Goal: Navigation & Orientation: Find specific page/section

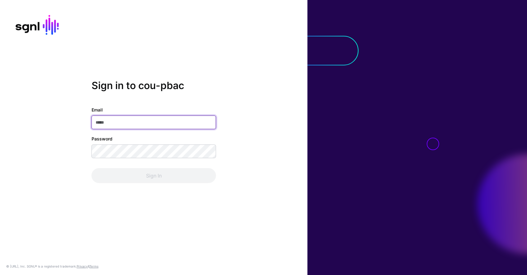
type input "**********"
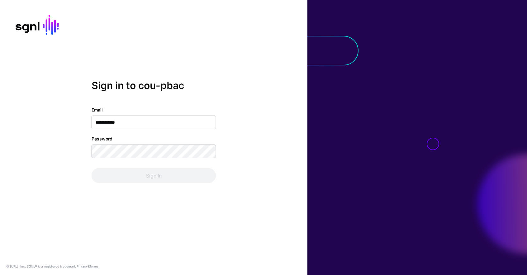
click at [169, 172] on div "Sign In" at bounding box center [154, 175] width 125 height 15
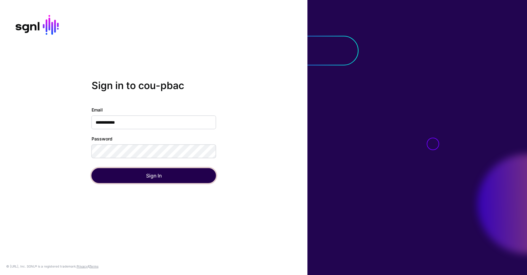
click at [169, 175] on button "Sign In" at bounding box center [154, 175] width 125 height 15
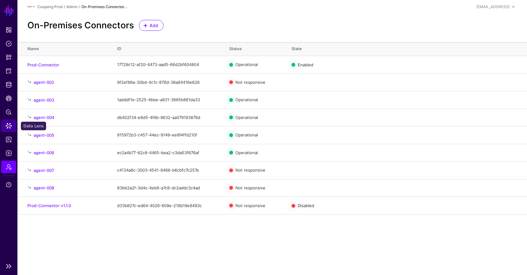
click at [7, 124] on span "Data Lens" at bounding box center [9, 126] width 6 height 6
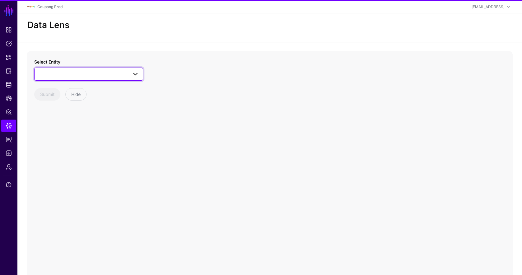
click at [74, 74] on span at bounding box center [88, 73] width 101 height 7
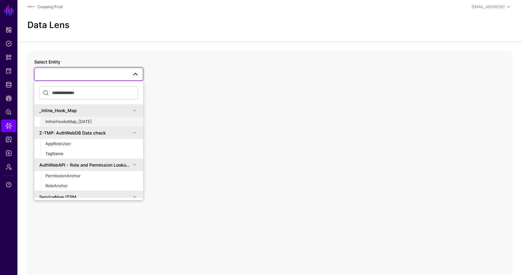
click at [89, 120] on span "InlineHooksMap_[DATE]" at bounding box center [68, 121] width 46 height 5
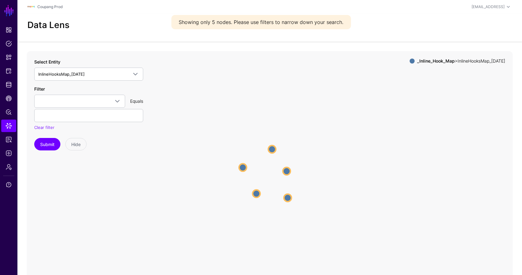
click at [285, 172] on circle at bounding box center [286, 170] width 7 height 7
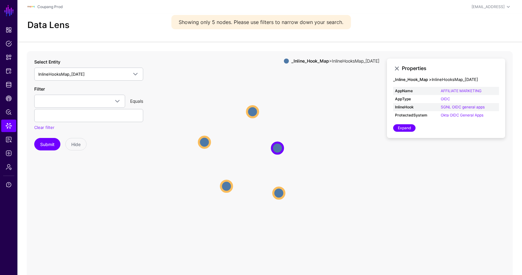
drag, startPoint x: 319, startPoint y: 209, endPoint x: 378, endPoint y: 186, distance: 62.8
click at [378, 186] on icon "InlineHooksMap_[DATE] InlineHooksMap_[DATE] InlineHooksMap_[DATE] InlineHooksMa…" at bounding box center [270, 175] width 486 height 249
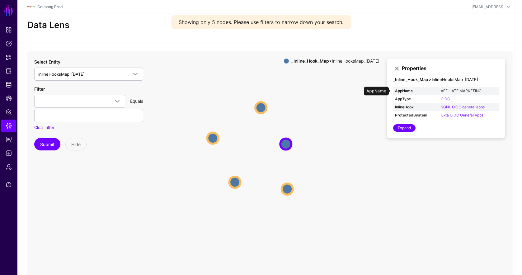
click at [463, 90] on link "AFFILIATE MARKETING" at bounding box center [461, 90] width 41 height 5
type input "**********"
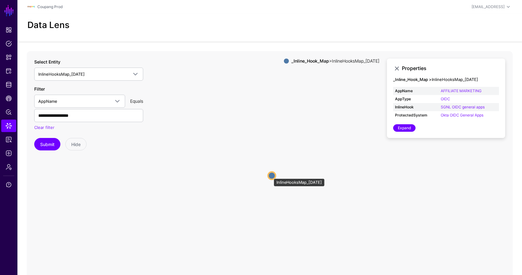
click at [271, 175] on circle at bounding box center [271, 175] width 7 height 7
drag, startPoint x: 242, startPoint y: 200, endPoint x: 294, endPoint y: 198, distance: 51.7
click at [294, 198] on icon "InlineHooksMap_[DATE] InlineHooksMap_[DATE]" at bounding box center [270, 175] width 486 height 249
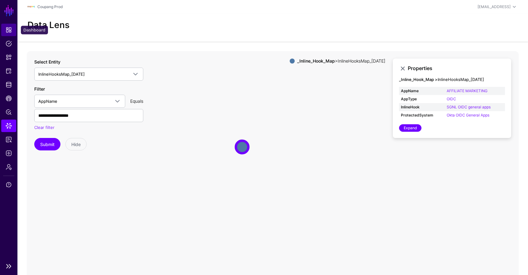
click at [11, 33] on span "Dashboard" at bounding box center [9, 30] width 6 height 6
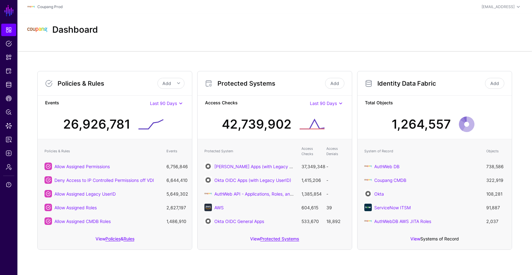
click at [432, 237] on link "Systems of Record" at bounding box center [440, 238] width 39 height 5
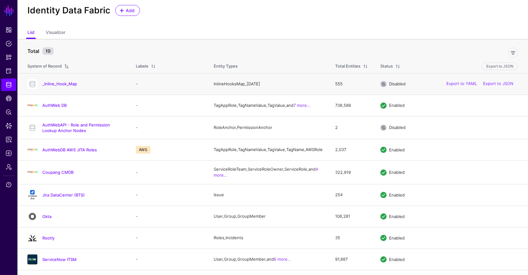
scroll to position [15, 0]
click at [7, 165] on span "Admin" at bounding box center [9, 167] width 6 height 6
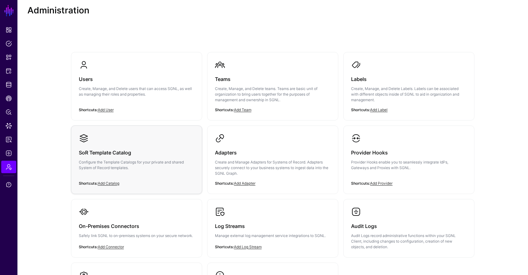
click at [165, 146] on div "SoR Template Catalog Configure the Template Catalogs for your private and share…" at bounding box center [136, 161] width 115 height 37
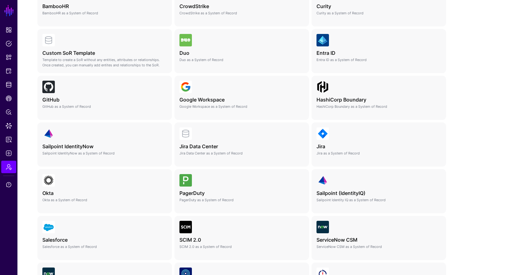
scroll to position [168, 0]
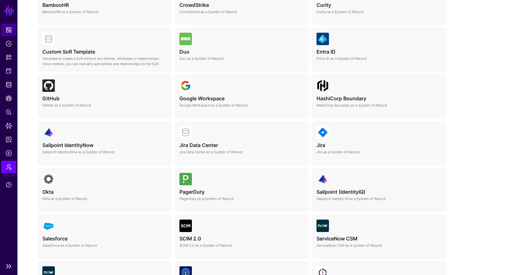
click at [12, 30] on link "Dashboard" at bounding box center [8, 30] width 15 height 12
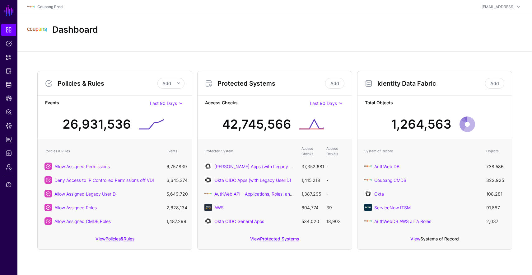
click at [439, 240] on link "Systems of Record" at bounding box center [440, 238] width 39 height 5
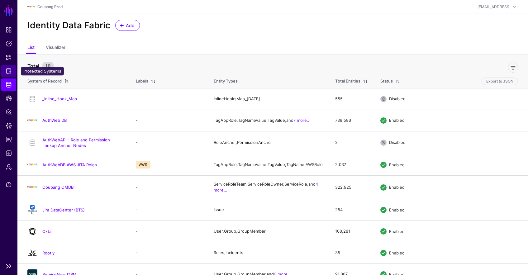
click at [5, 75] on link "Protected Systems" at bounding box center [8, 71] width 15 height 12
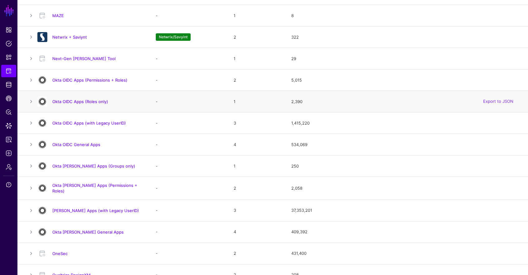
scroll to position [362, 0]
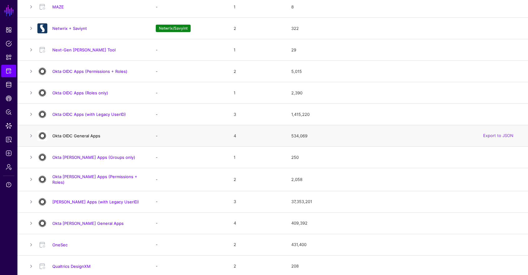
click at [87, 137] on link "Okta OIDC General Apps" at bounding box center [76, 135] width 48 height 5
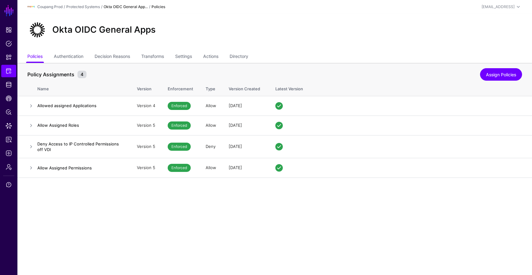
click at [177, 55] on ul "Policies Authentication Decision Reasons Transforms Settings Actions Directory" at bounding box center [274, 57] width 495 height 12
click at [180, 55] on link "Settings" at bounding box center [183, 57] width 17 height 12
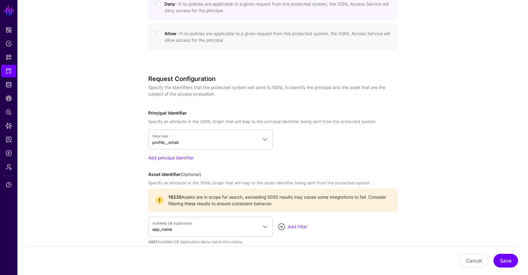
scroll to position [492, 0]
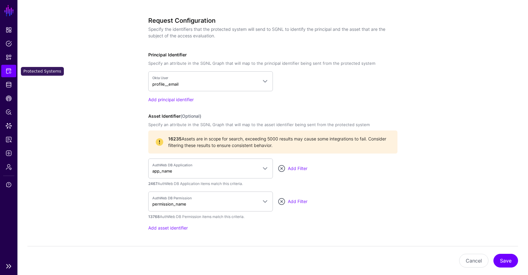
click at [12, 71] on link "Protected Systems" at bounding box center [8, 71] width 15 height 12
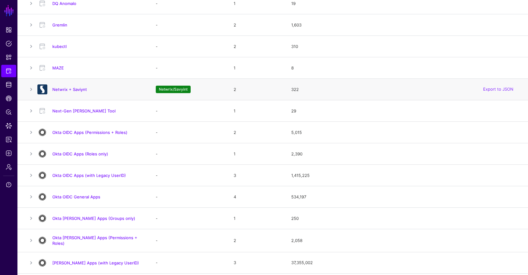
scroll to position [302, 0]
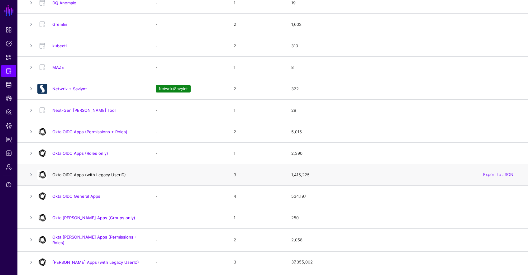
click at [104, 175] on link "Okta OIDC Apps (with Legacy UserID)" at bounding box center [88, 174] width 73 height 5
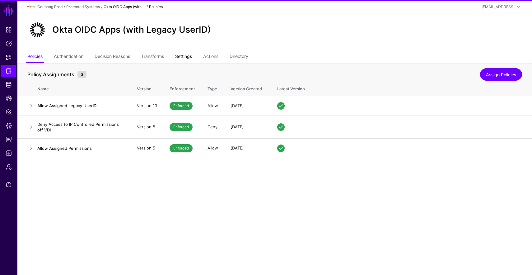
click at [189, 59] on link "Settings" at bounding box center [183, 57] width 17 height 12
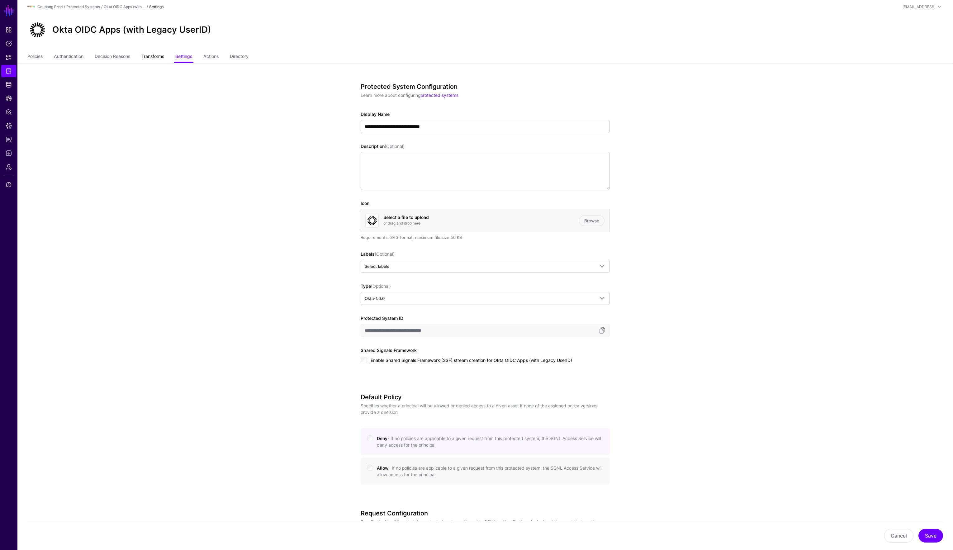
click at [155, 55] on link "Transforms" at bounding box center [152, 57] width 23 height 12
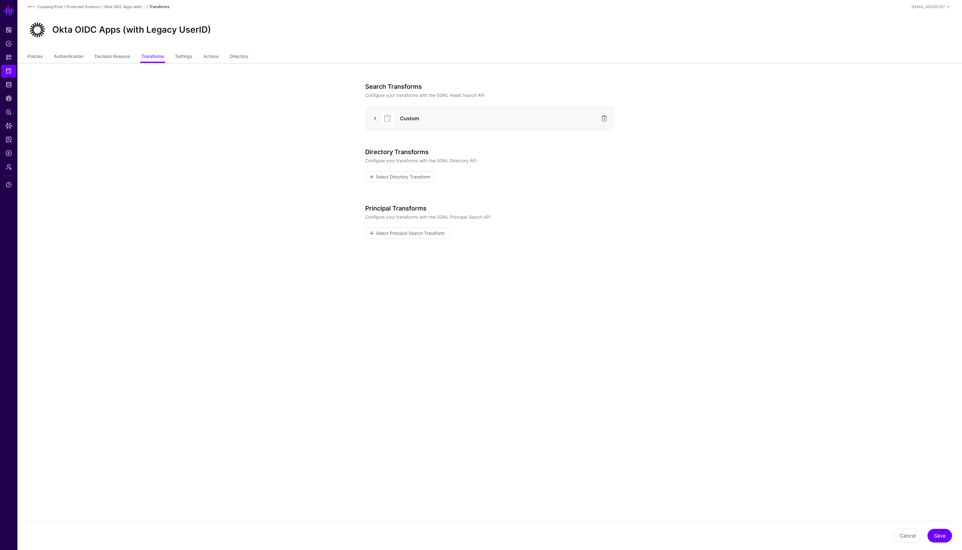
click at [374, 118] on link at bounding box center [374, 118] width 7 height 7
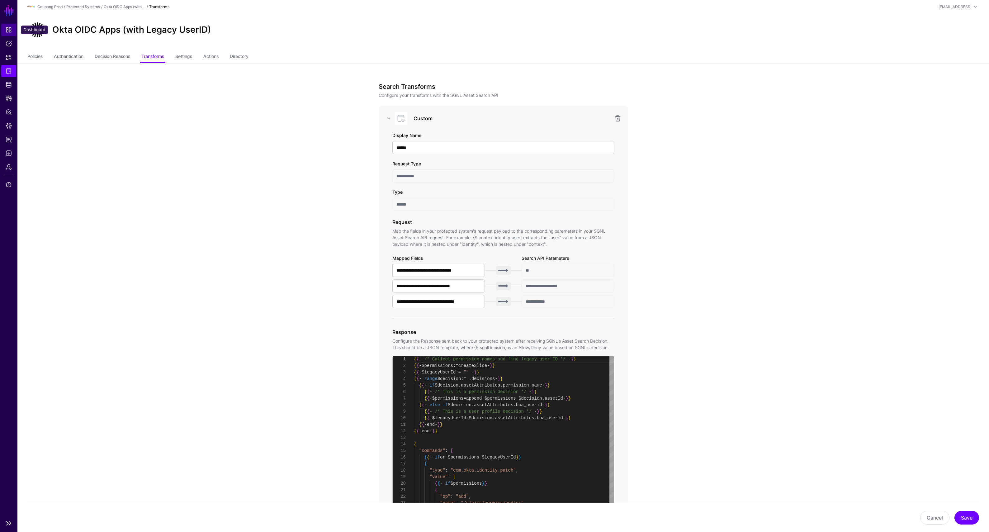
click at [9, 28] on span "Dashboard" at bounding box center [9, 30] width 6 height 6
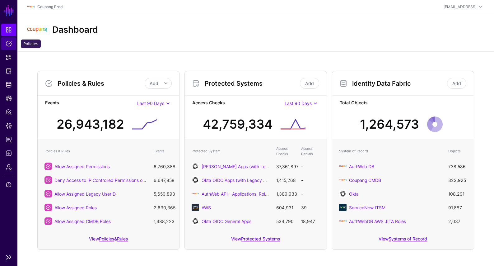
click at [11, 46] on span "Policies" at bounding box center [9, 43] width 6 height 6
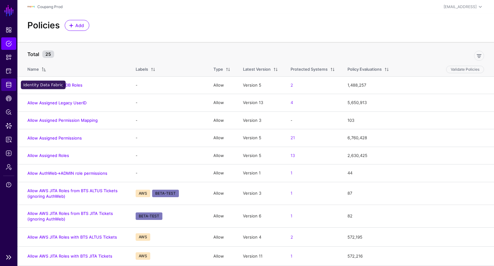
click at [10, 85] on span "Identity Data Fabric" at bounding box center [9, 85] width 6 height 6
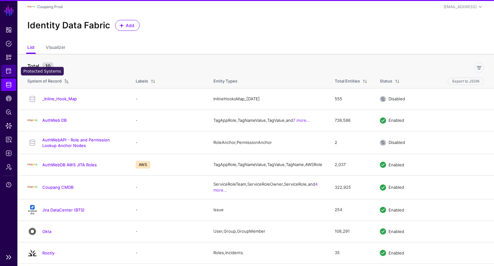
click at [13, 70] on link "Protected Systems" at bounding box center [8, 71] width 15 height 12
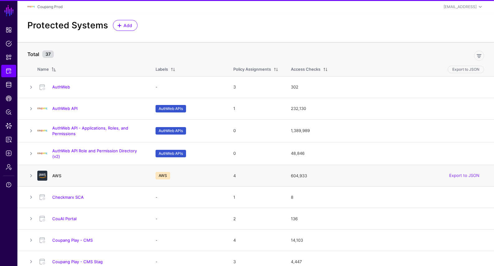
click at [59, 176] on link "AWS" at bounding box center [56, 175] width 9 height 5
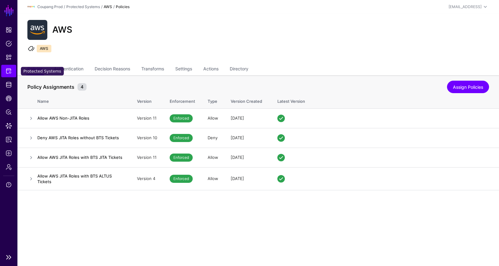
click at [9, 71] on span "Protected Systems" at bounding box center [9, 71] width 6 height 6
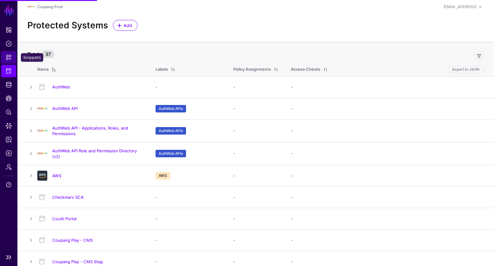
click at [9, 56] on span "Snippets" at bounding box center [9, 57] width 6 height 6
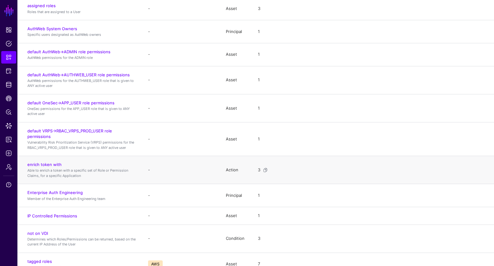
scroll to position [380, 0]
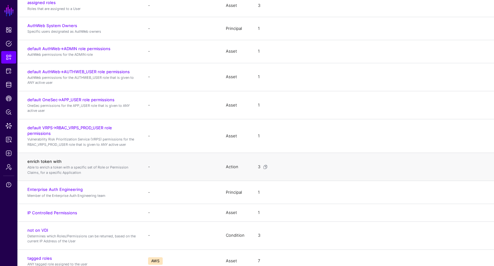
click at [55, 162] on link "enrich token with" at bounding box center [44, 161] width 34 height 5
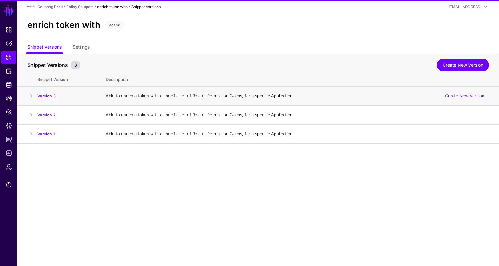
click at [30, 95] on span at bounding box center [30, 95] width 7 height 7
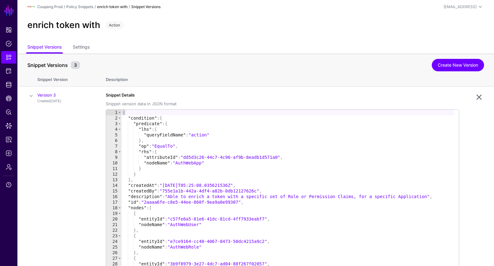
scroll to position [1, 0]
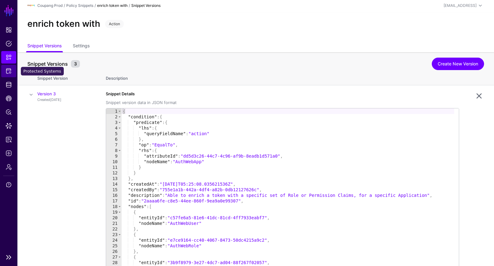
click at [10, 70] on span "Protected Systems" at bounding box center [9, 71] width 6 height 6
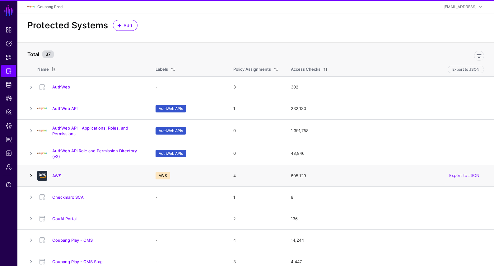
click at [32, 174] on link at bounding box center [30, 175] width 7 height 7
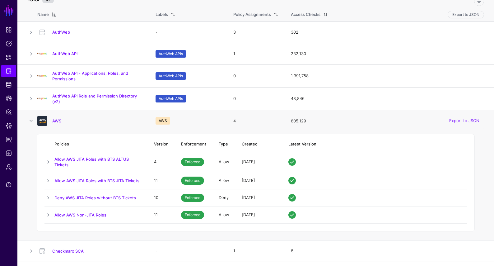
scroll to position [54, 0]
click at [54, 119] on div "AWS" at bounding box center [90, 121] width 111 height 10
click at [53, 121] on link "AWS" at bounding box center [56, 121] width 9 height 5
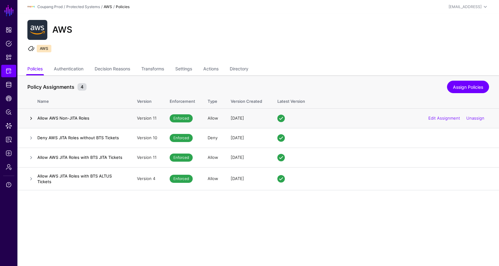
click at [29, 117] on link at bounding box center [30, 118] width 7 height 7
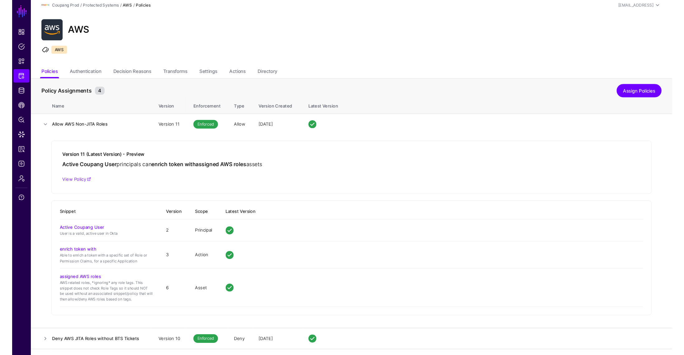
scroll to position [2, 0]
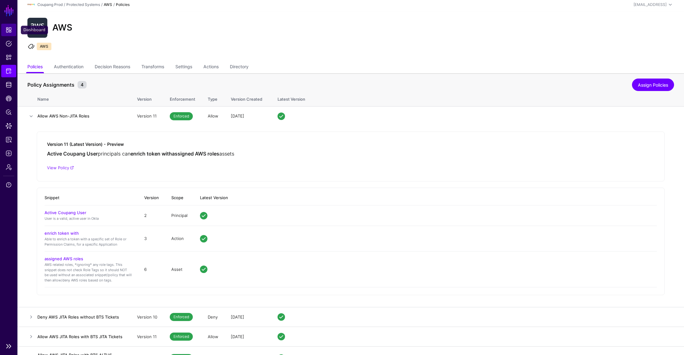
click at [12, 27] on span "Dashboard" at bounding box center [9, 30] width 6 height 6
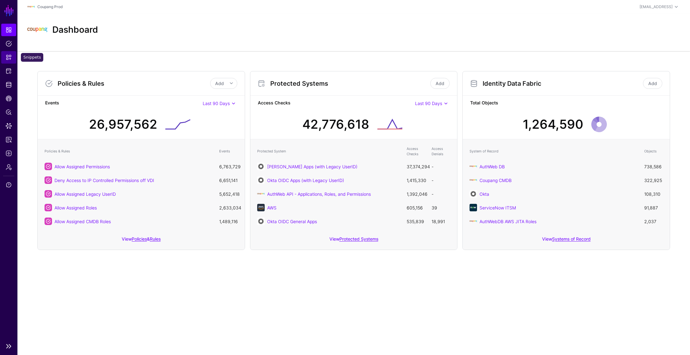
click at [11, 54] on span "Snippets" at bounding box center [9, 57] width 6 height 6
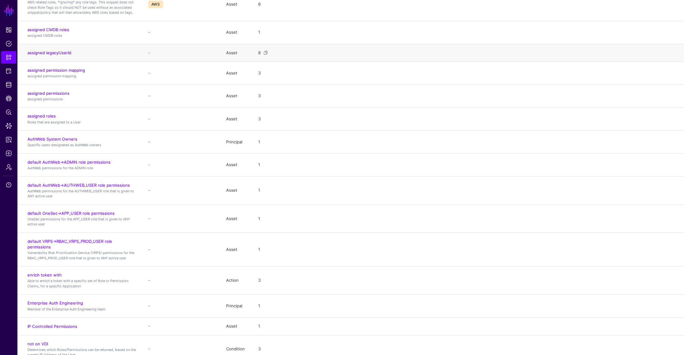
scroll to position [306, 0]
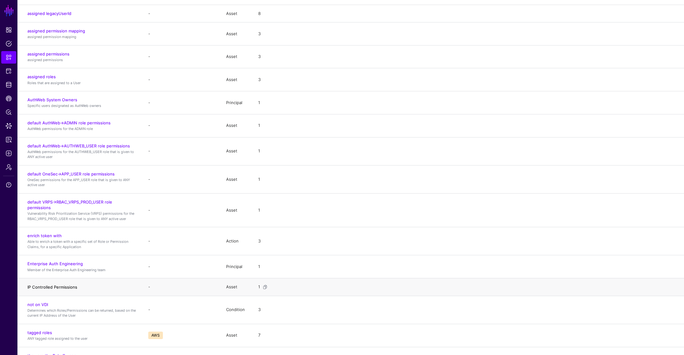
click at [71, 275] on link "IP Controlled Permissions" at bounding box center [52, 286] width 50 height 5
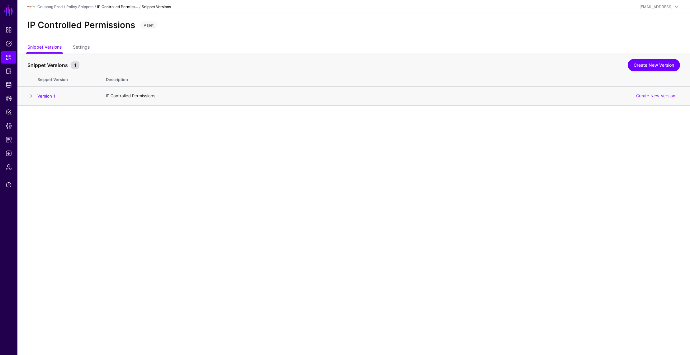
click at [29, 90] on td at bounding box center [27, 96] width 20 height 19
click at [31, 95] on span at bounding box center [30, 95] width 7 height 7
click at [7, 58] on span "Snippets" at bounding box center [9, 57] width 6 height 6
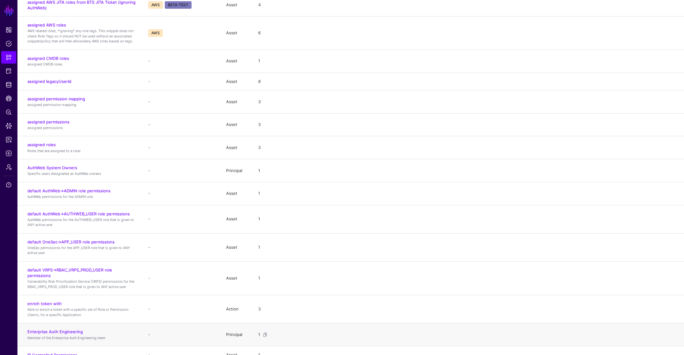
scroll to position [332, 0]
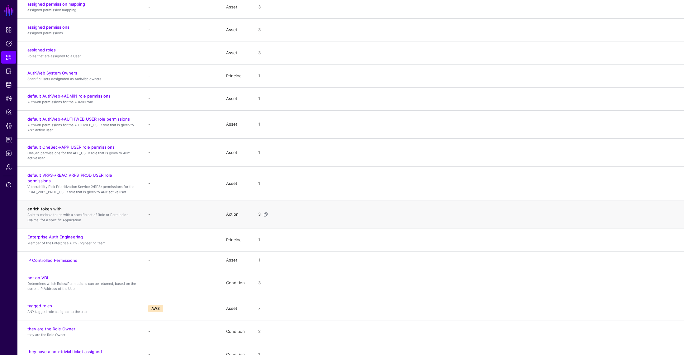
click at [51, 207] on link "enrich token with" at bounding box center [44, 208] width 34 height 5
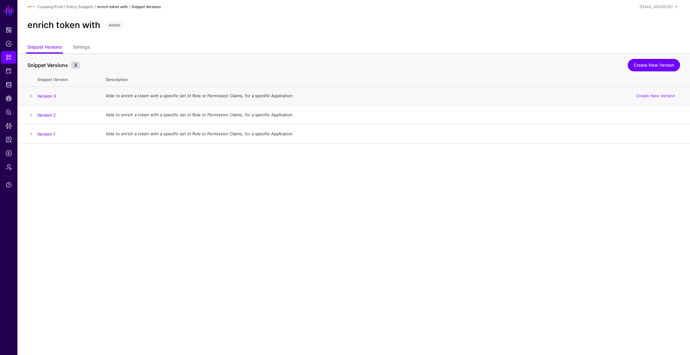
click at [29, 93] on span at bounding box center [30, 95] width 7 height 7
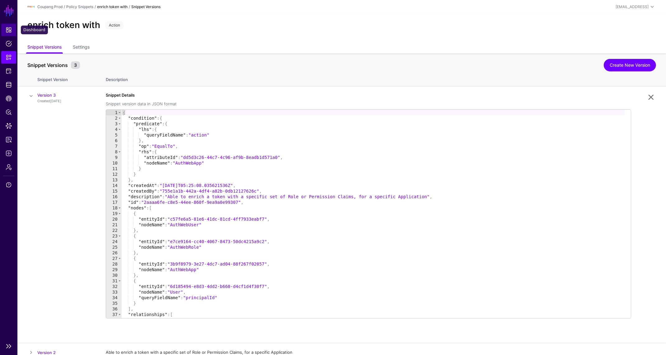
click at [9, 30] on span "Dashboard" at bounding box center [9, 30] width 6 height 6
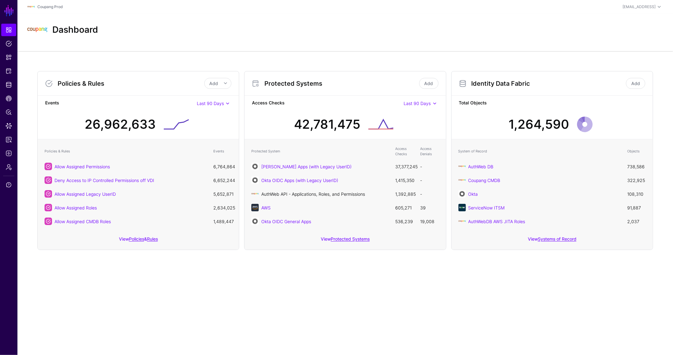
click at [311, 194] on link "AuthWeb API - Applications, Roles, and Permissions" at bounding box center [313, 193] width 104 height 5
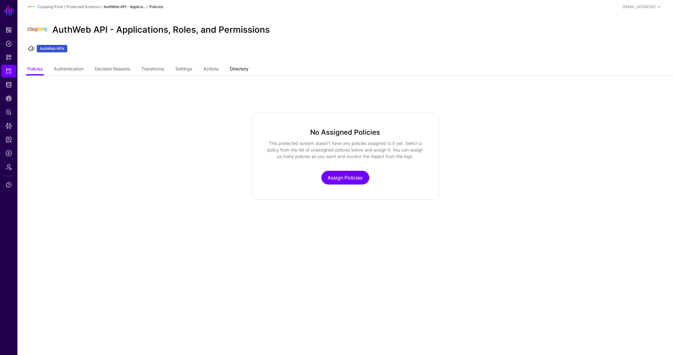
click at [244, 68] on link "Directory" at bounding box center [239, 70] width 19 height 12
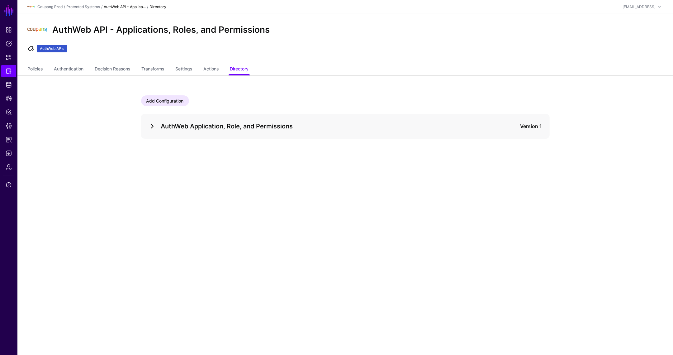
click at [148, 124] on link at bounding box center [151, 125] width 7 height 7
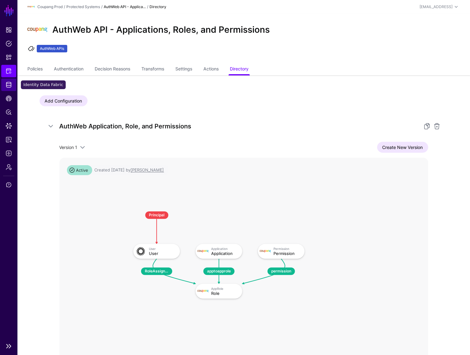
click at [7, 82] on span "Identity Data Fabric" at bounding box center [9, 85] width 6 height 6
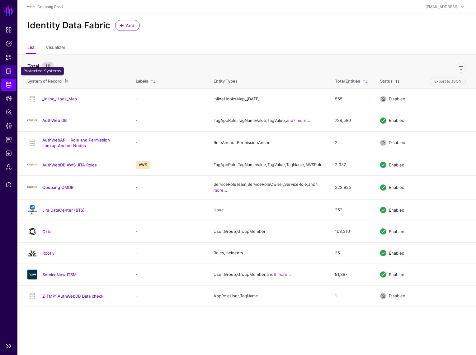
click at [9, 67] on link "Protected Systems" at bounding box center [8, 71] width 15 height 12
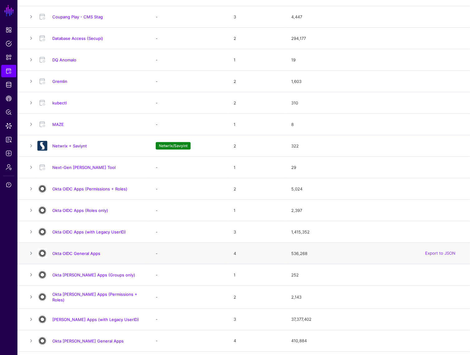
scroll to position [252, 0]
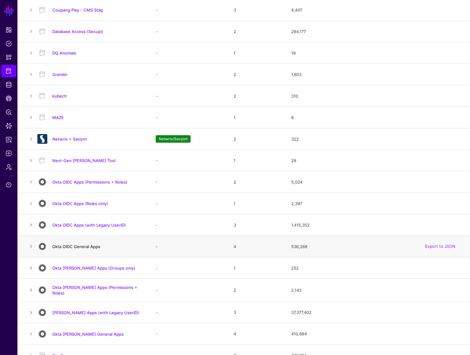
click at [90, 244] on link "Okta OIDC General Apps" at bounding box center [76, 246] width 48 height 5
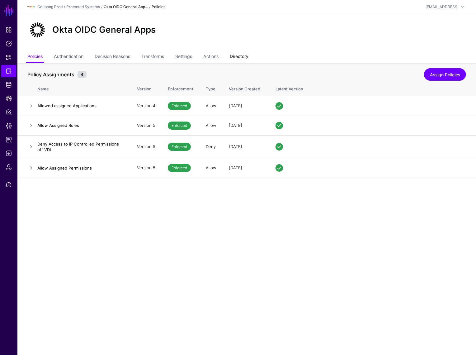
click at [236, 54] on link "Directory" at bounding box center [239, 57] width 19 height 12
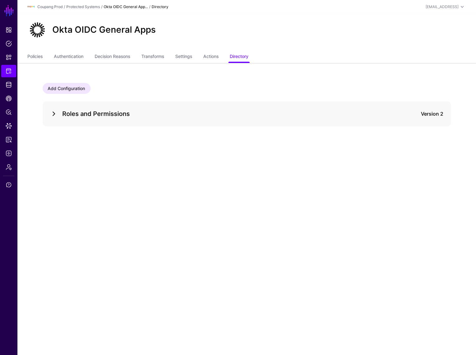
click at [51, 114] on link at bounding box center [53, 113] width 7 height 7
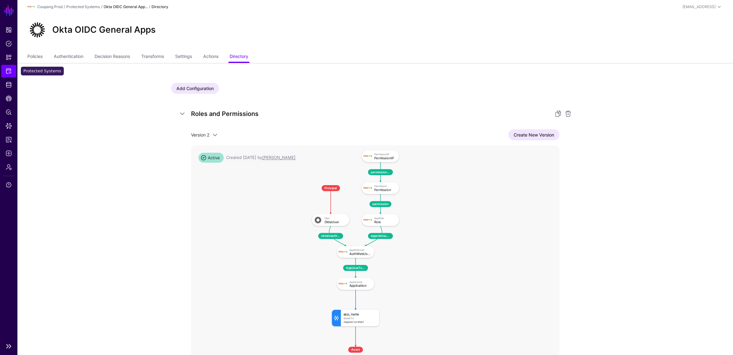
click at [11, 70] on span "Protected Systems" at bounding box center [9, 71] width 6 height 6
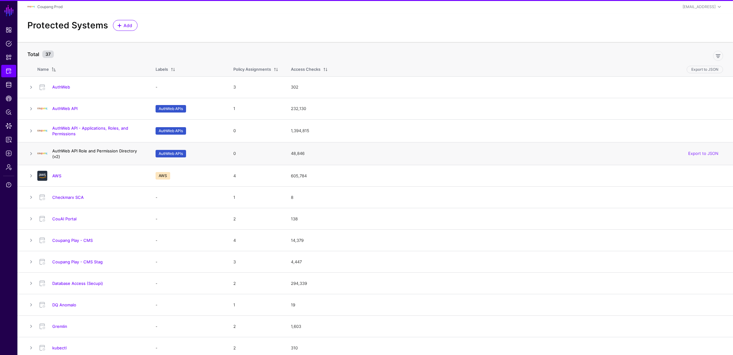
click at [81, 150] on link "AuthWeb API Role and Permission Directory (v2)" at bounding box center [94, 153] width 85 height 11
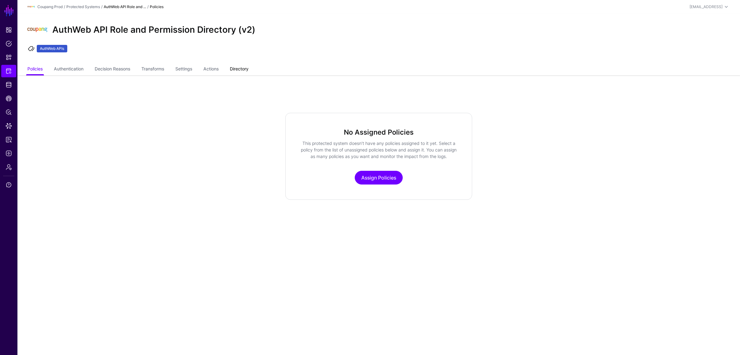
click at [243, 66] on link "Directory" at bounding box center [239, 70] width 19 height 12
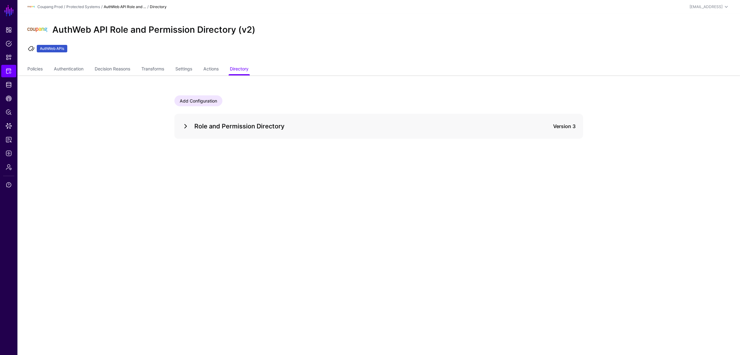
click at [185, 127] on link at bounding box center [185, 125] width 7 height 7
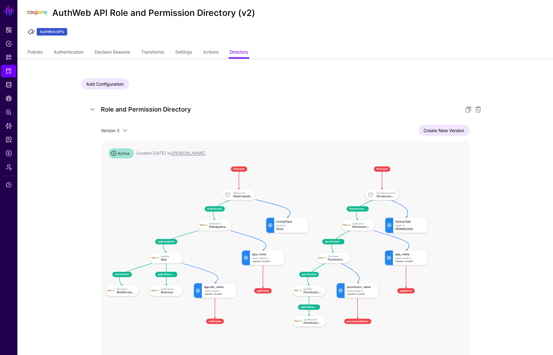
scroll to position [21, 0]
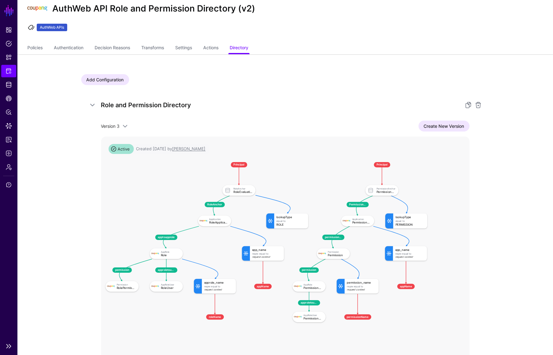
click at [8, 66] on link "Protected Systems" at bounding box center [8, 71] width 15 height 12
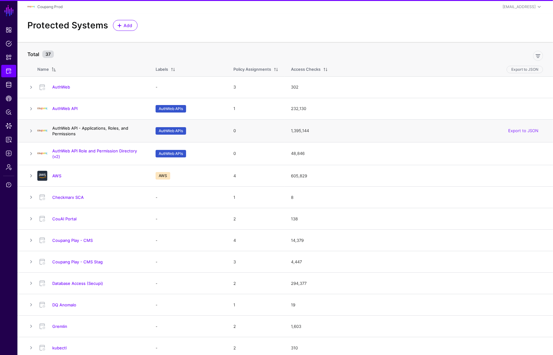
click at [97, 127] on link "AuthWeb API - Applications, Roles, and Permissions" at bounding box center [90, 130] width 76 height 11
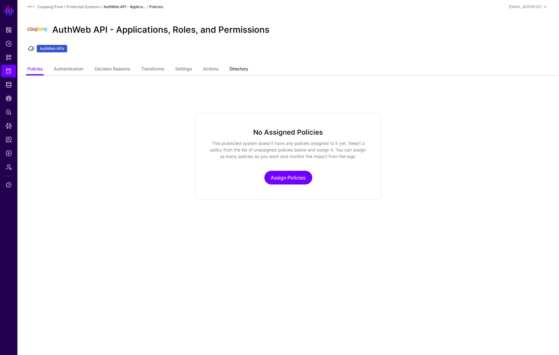
click at [237, 69] on link "Directory" at bounding box center [239, 70] width 19 height 12
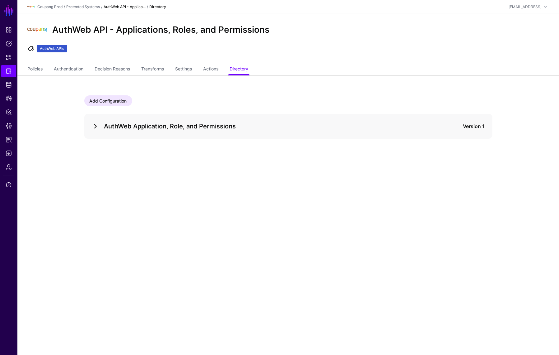
click at [98, 129] on link at bounding box center [95, 125] width 7 height 7
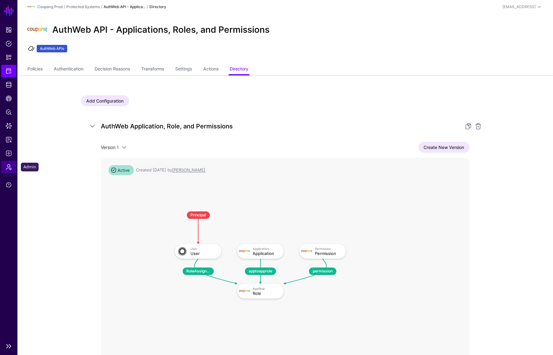
click at [7, 166] on span "Admin" at bounding box center [9, 167] width 6 height 6
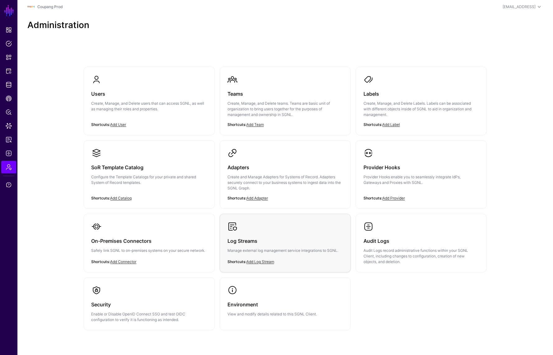
click at [280, 249] on p "Manage external log management service integrations to SGNL." at bounding box center [285, 250] width 115 height 6
